Goal: Ask a question

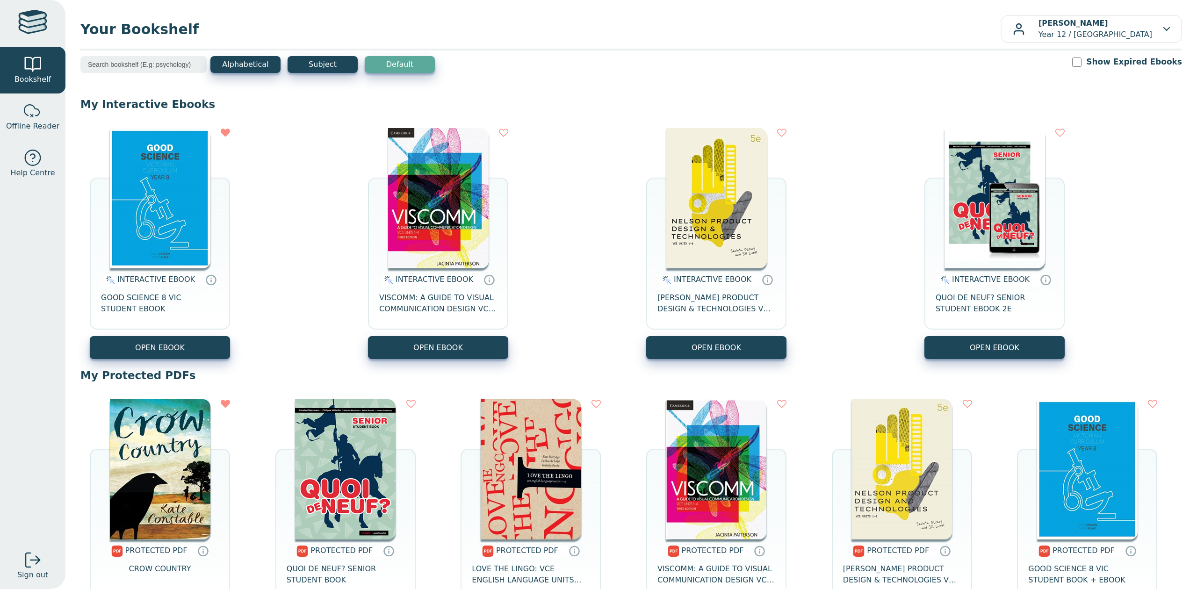
click at [52, 154] on link "Help Centre" at bounding box center [32, 163] width 65 height 47
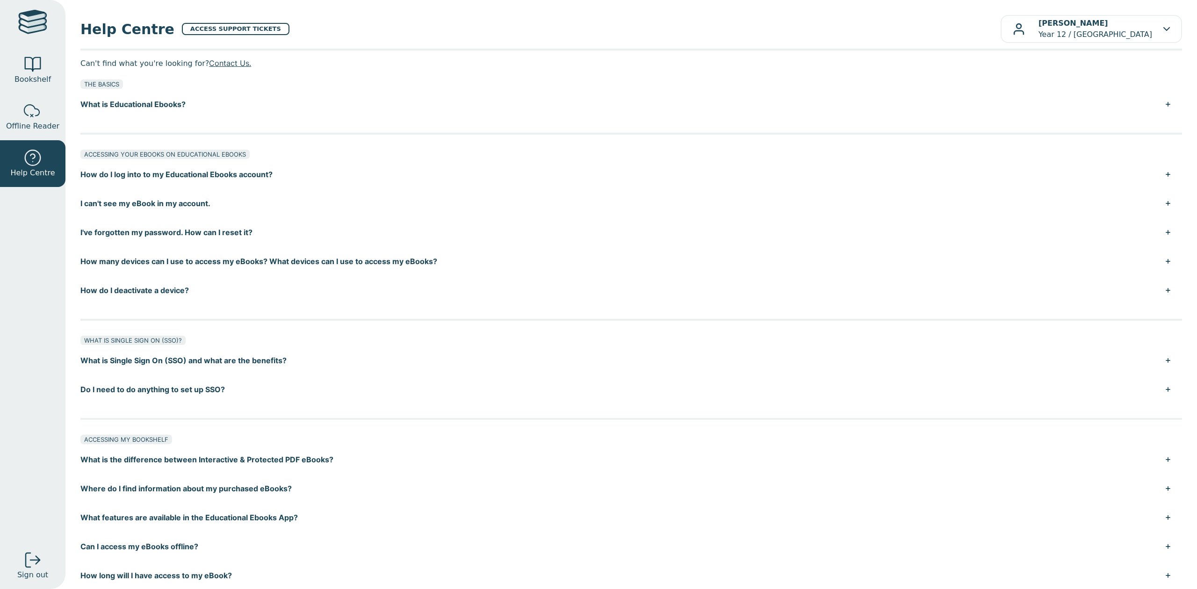
click at [1158, 173] on button "How do I log into to my Educational Ebooks account?" at bounding box center [630, 174] width 1101 height 29
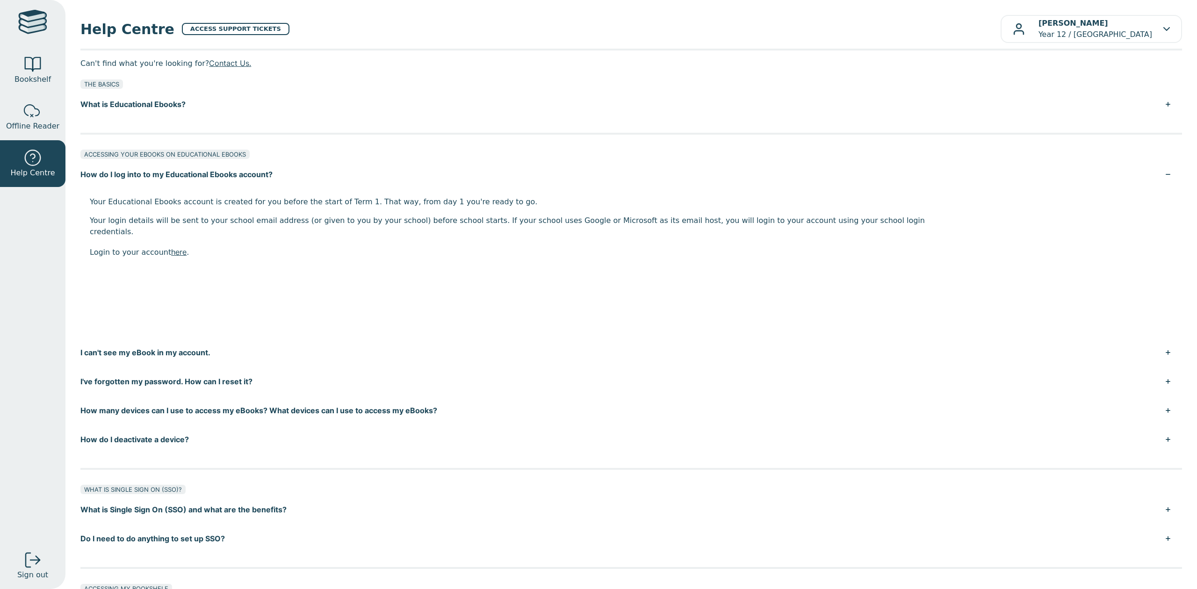
click at [1158, 173] on button "How do I log into to my Educational Ebooks account?" at bounding box center [630, 174] width 1101 height 29
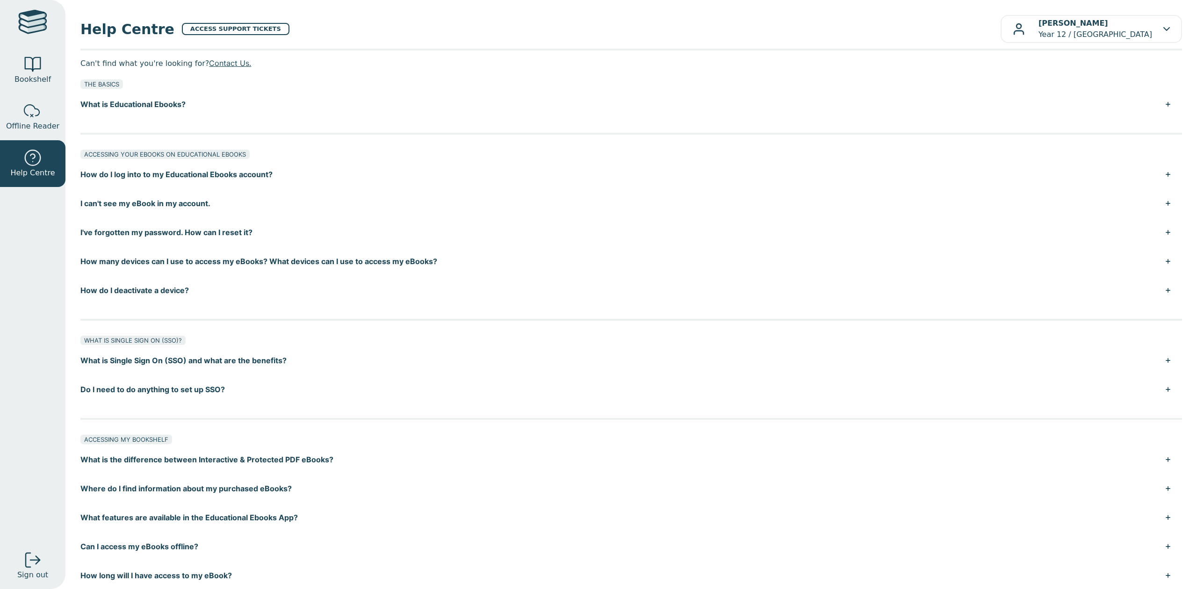
click at [1158, 173] on button "How do I log into to my Educational Ebooks account?" at bounding box center [630, 174] width 1101 height 29
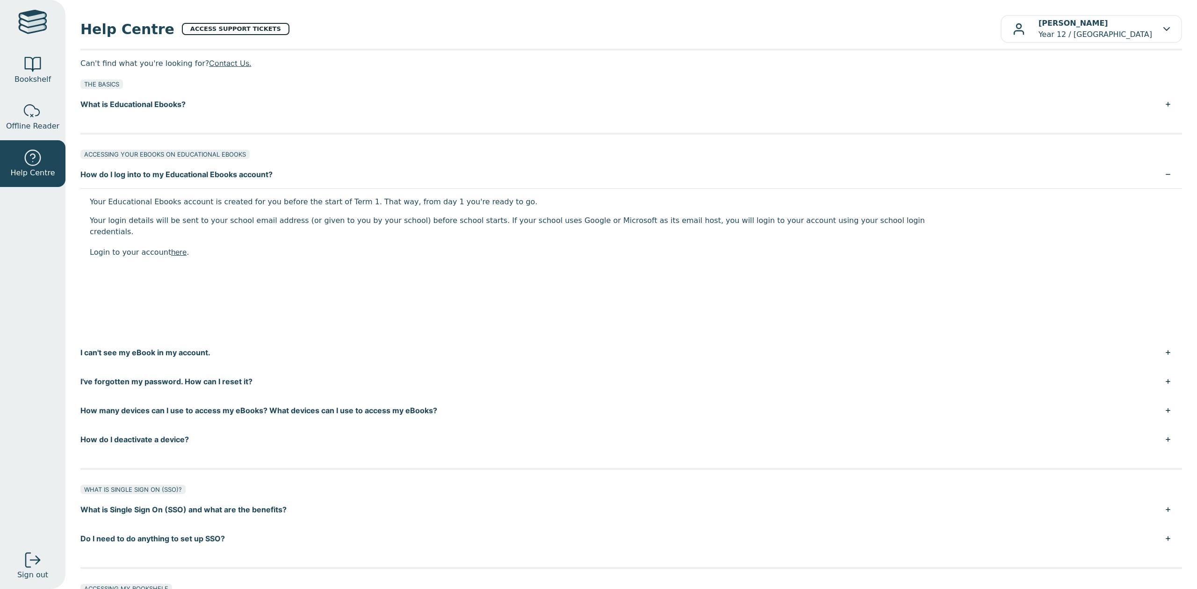
click at [237, 26] on link "ACCESS SUPPORT TICKETS" at bounding box center [236, 29] width 108 height 12
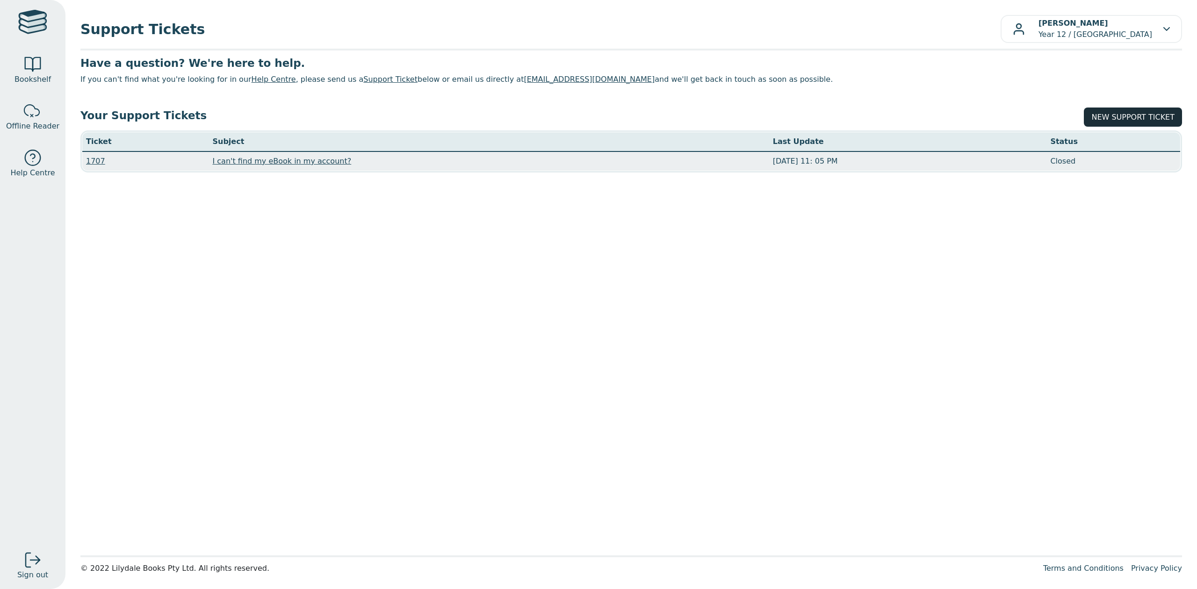
click at [1133, 116] on link "NEW SUPPORT TICKET" at bounding box center [1133, 117] width 98 height 19
